Goal: Task Accomplishment & Management: Manage account settings

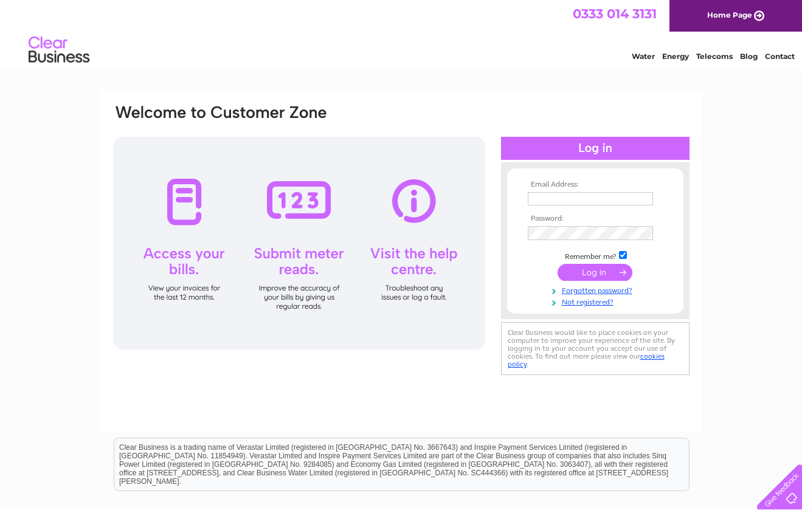
click at [614, 268] on input "submit" at bounding box center [595, 272] width 75 height 17
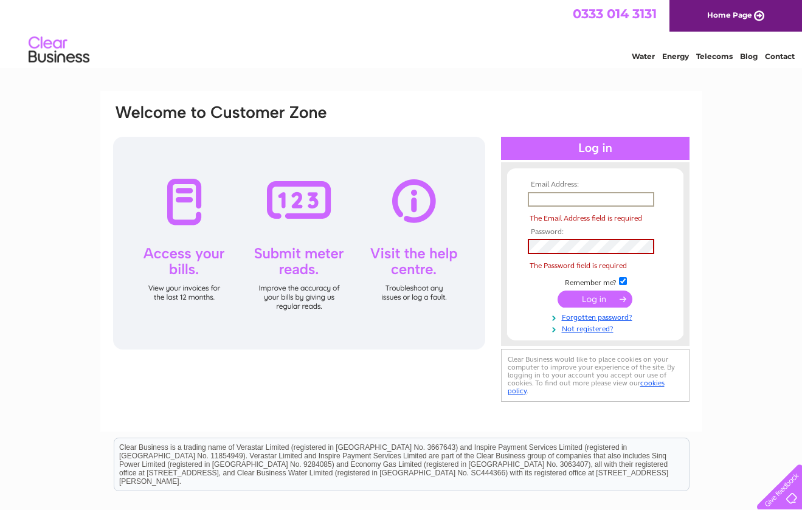
type input "allan.lamont@natureknowe.co.uk"
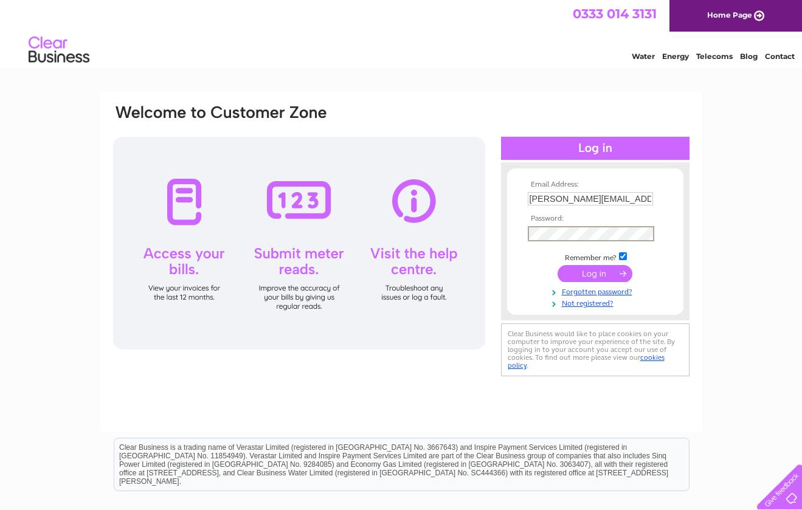
click at [602, 273] on input "submit" at bounding box center [595, 273] width 75 height 17
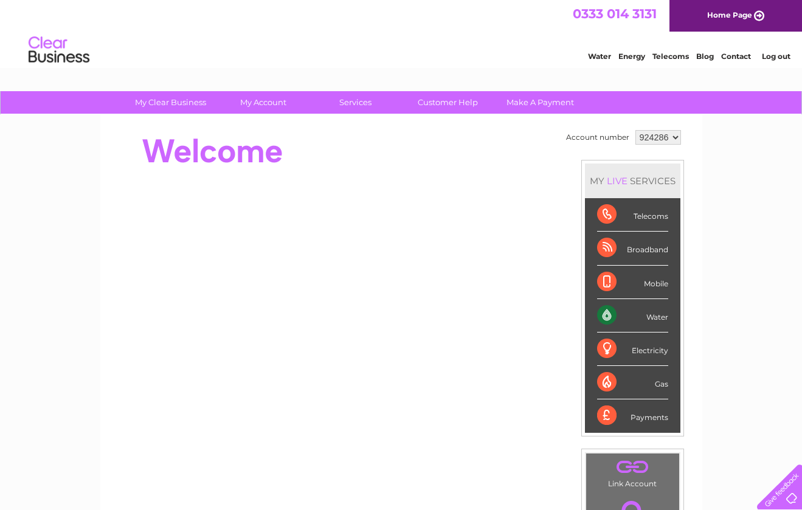
scroll to position [9, 0]
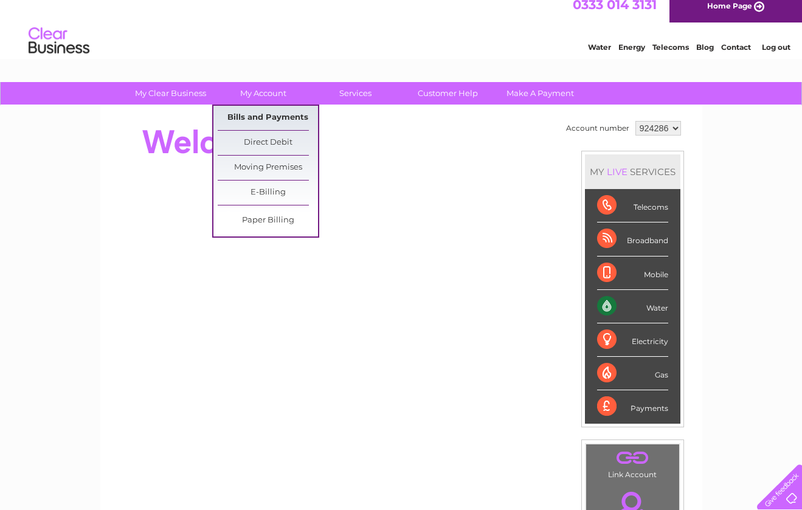
click at [266, 114] on link "Bills and Payments" at bounding box center [268, 118] width 100 height 24
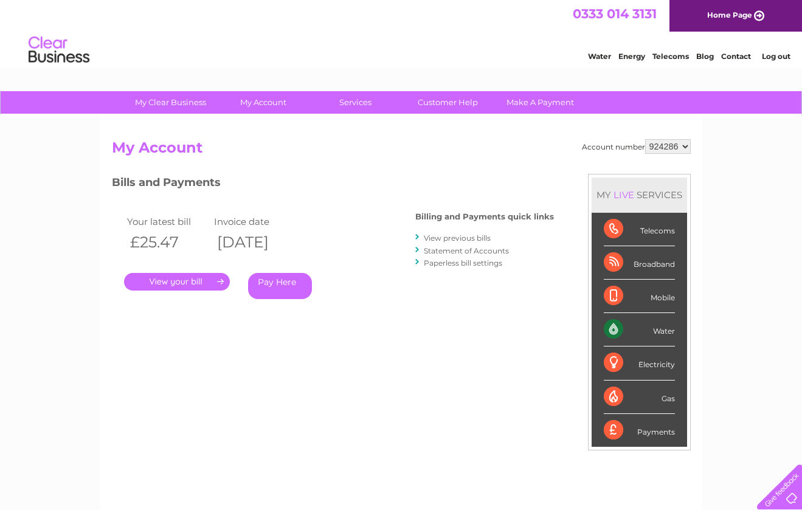
scroll to position [10, 0]
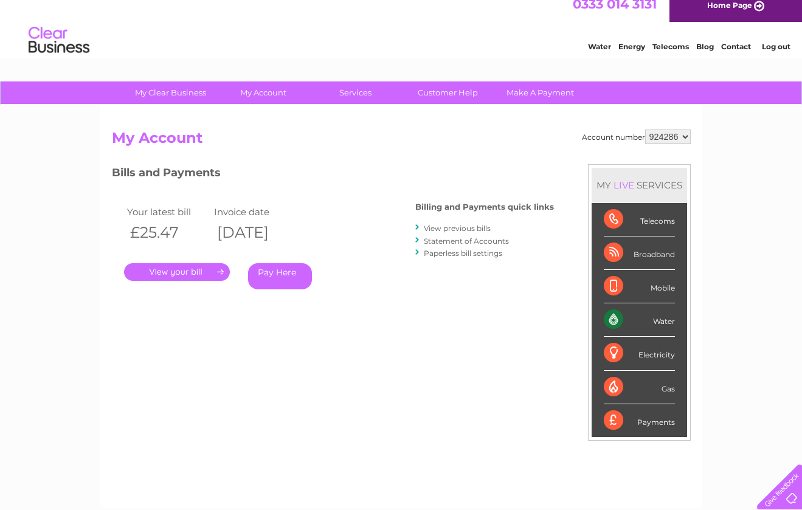
click at [181, 268] on link "." at bounding box center [177, 272] width 106 height 18
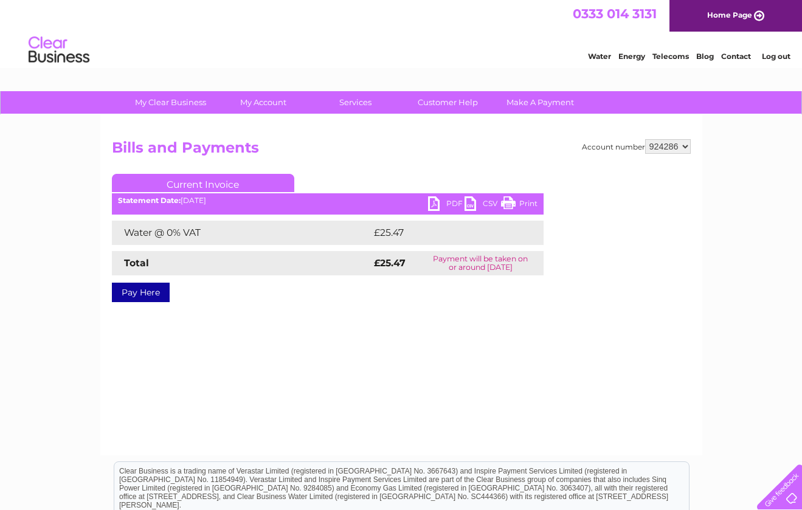
click at [510, 204] on link "Print" at bounding box center [519, 206] width 37 height 18
